Goal: Information Seeking & Learning: Learn about a topic

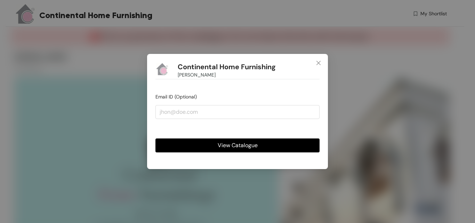
click at [245, 146] on span "View Catalogue" at bounding box center [238, 145] width 40 height 9
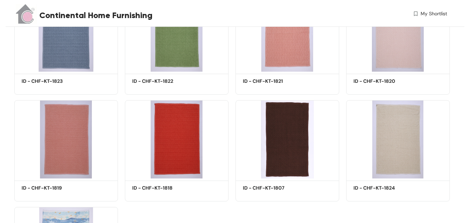
scroll to position [626, 0]
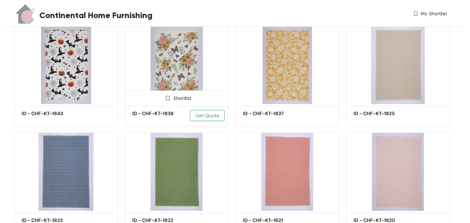
click at [210, 116] on span "Get Quote" at bounding box center [207, 116] width 24 height 8
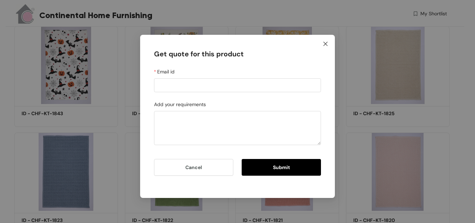
click at [325, 43] on icon "close" at bounding box center [325, 44] width 4 height 4
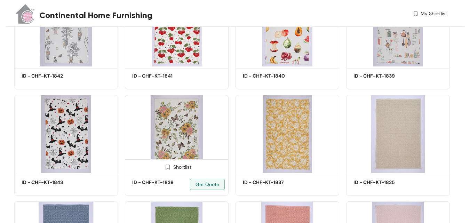
scroll to position [556, 0]
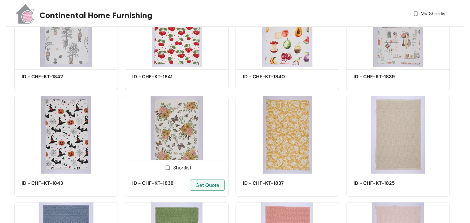
click at [184, 123] on img at bounding box center [177, 135] width 104 height 78
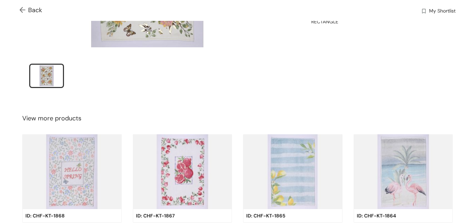
scroll to position [223, 0]
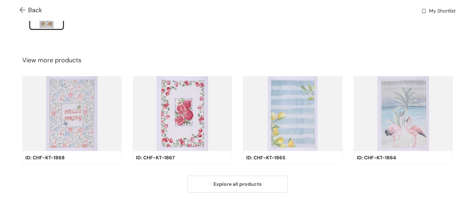
click at [175, 111] on img at bounding box center [182, 113] width 99 height 75
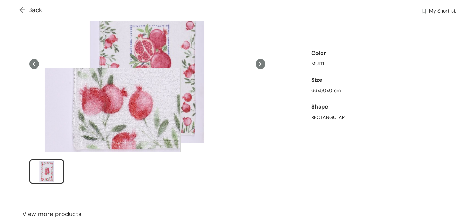
scroll to position [104, 0]
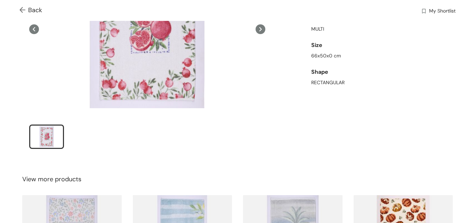
click at [404, 118] on div "ID: CHF-KT-1867 Showing 2 / 25 products Shortlist Get quote Color MULTI Size 66…" at bounding box center [382, 49] width 144 height 216
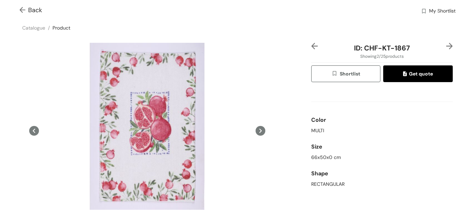
scroll to position [0, 0]
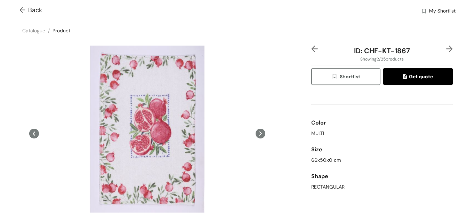
click at [35, 131] on icon at bounding box center [34, 133] width 2 height 4
click at [256, 136] on icon at bounding box center [260, 134] width 10 height 10
click at [259, 133] on icon at bounding box center [260, 134] width 10 height 10
click at [23, 8] on img at bounding box center [23, 10] width 9 height 7
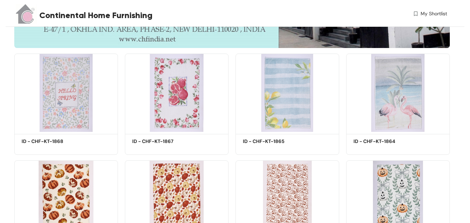
scroll to position [243, 0]
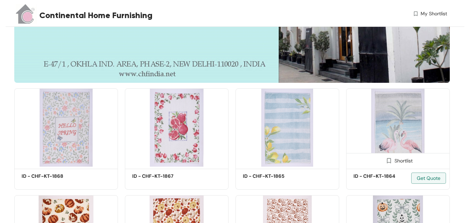
click at [397, 114] on img at bounding box center [398, 127] width 104 height 78
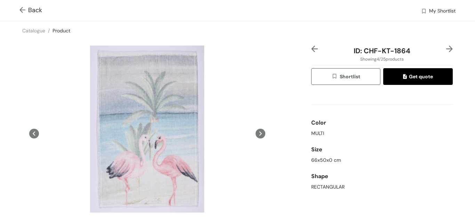
click at [260, 129] on icon at bounding box center [260, 134] width 10 height 10
click at [259, 134] on icon at bounding box center [260, 133] width 2 height 4
click at [257, 134] on icon at bounding box center [260, 134] width 10 height 10
click at [257, 132] on icon at bounding box center [260, 134] width 10 height 10
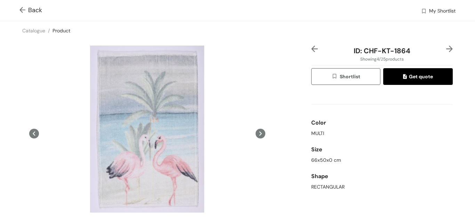
click at [22, 9] on img at bounding box center [23, 10] width 9 height 7
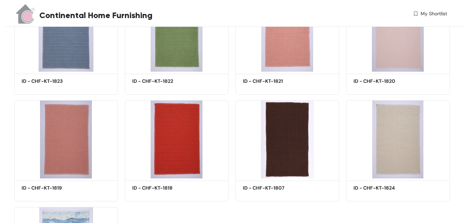
scroll to position [834, 0]
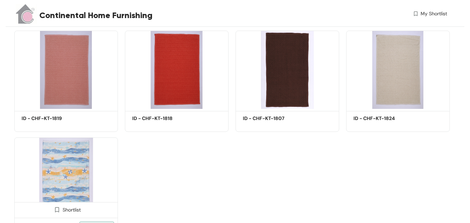
click at [75, 158] on img at bounding box center [66, 176] width 104 height 78
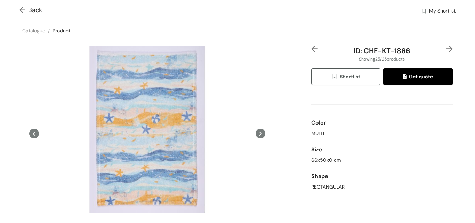
click at [23, 11] on img at bounding box center [23, 10] width 9 height 7
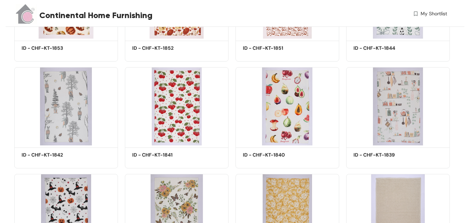
scroll to position [521, 0]
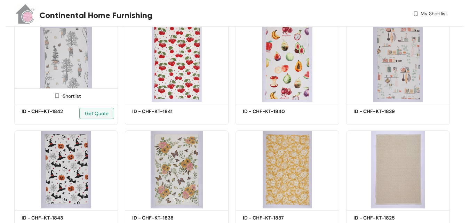
click at [64, 52] on img at bounding box center [66, 63] width 104 height 78
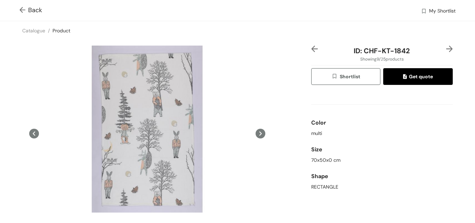
click at [381, 162] on div "70x50x0 cm" at bounding box center [381, 159] width 141 height 7
click at [23, 11] on img at bounding box center [23, 10] width 9 height 7
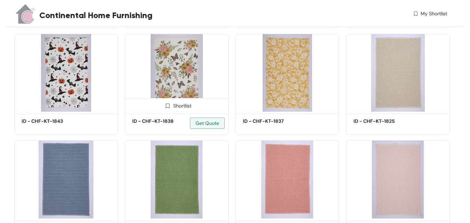
scroll to position [629, 0]
